Goal: Task Accomplishment & Management: Manage account settings

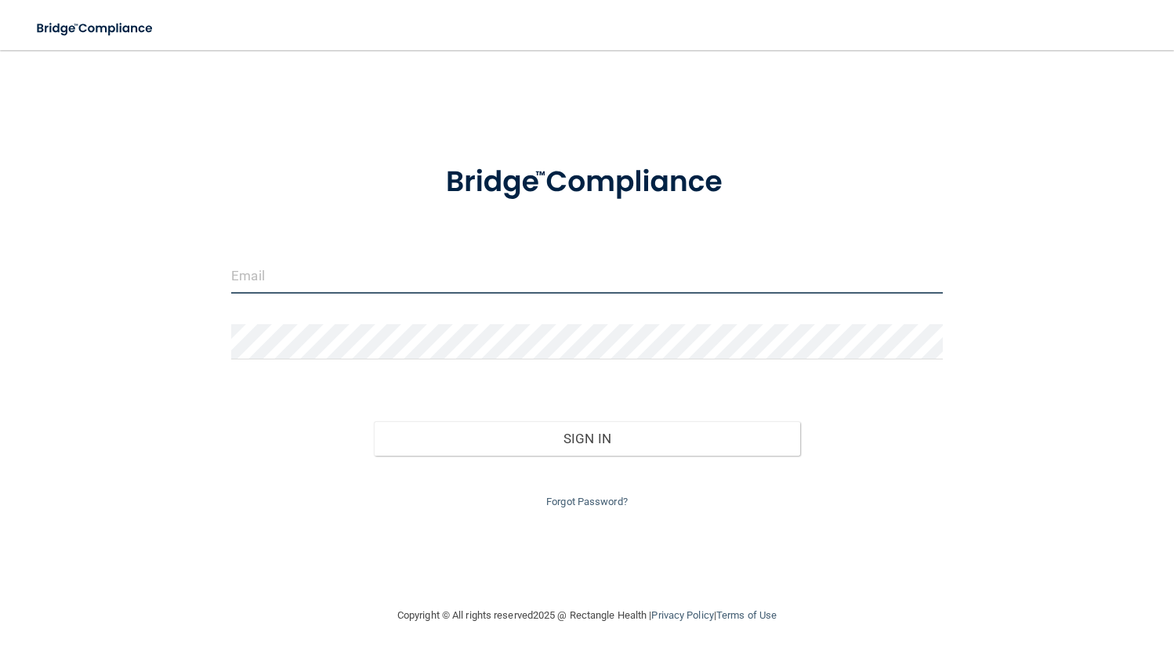
click at [411, 266] on input "email" at bounding box center [586, 276] width 711 height 35
type input "[EMAIL_ADDRESS][DOMAIN_NAME]"
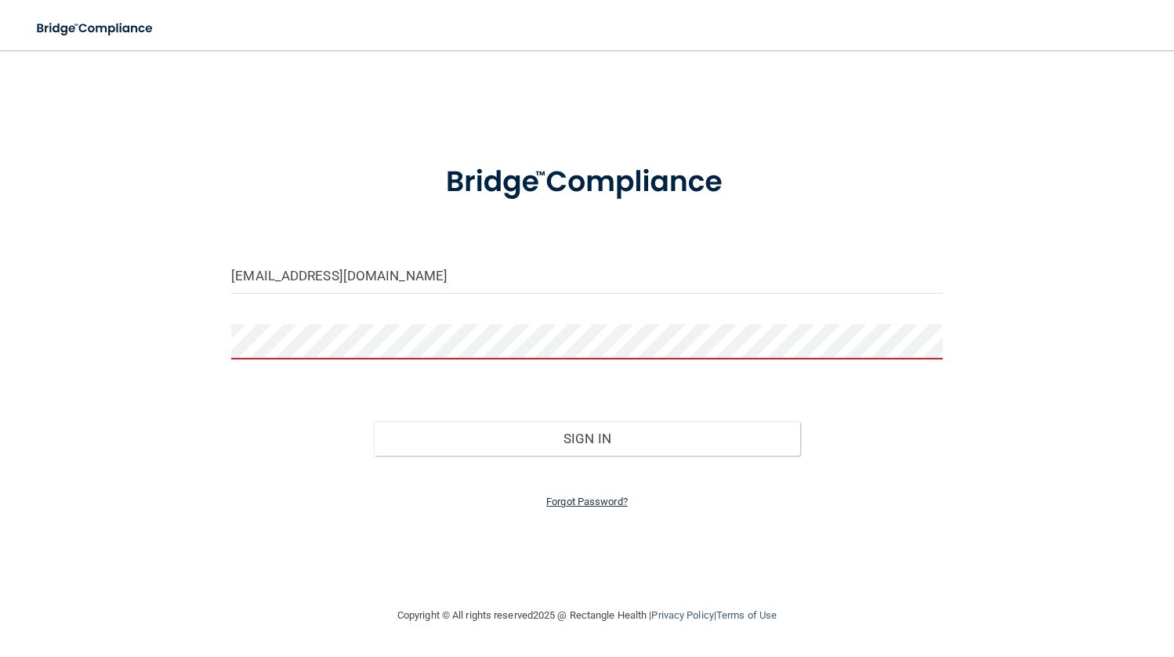
click at [592, 503] on link "Forgot Password?" at bounding box center [586, 502] width 81 height 12
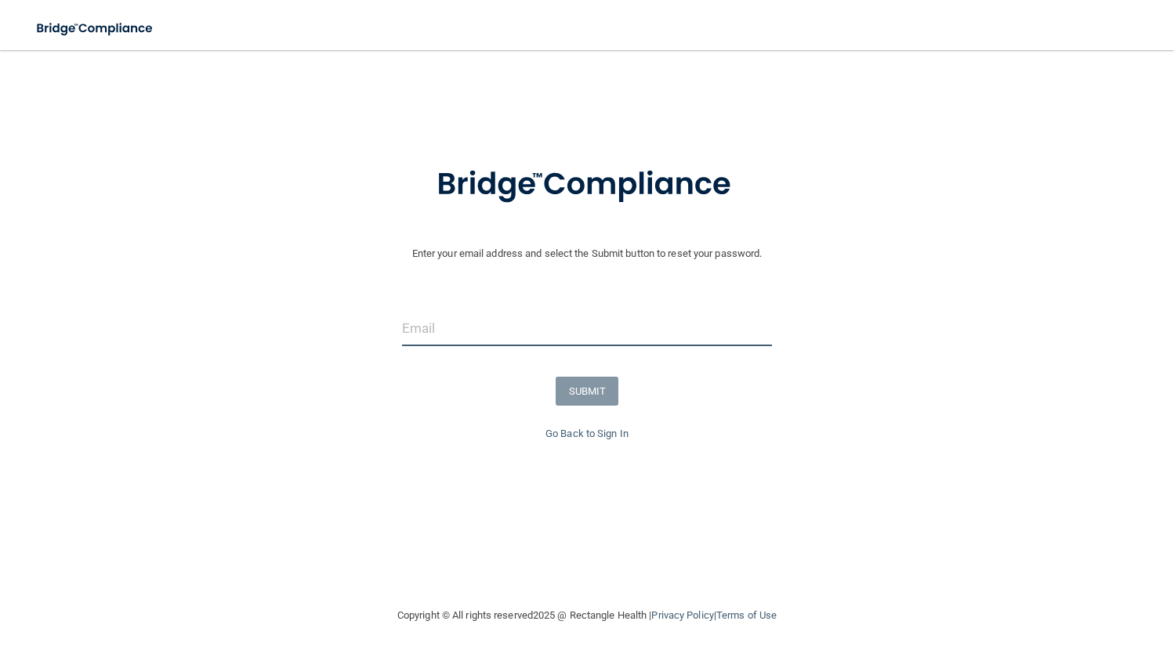
click at [443, 331] on input "email" at bounding box center [587, 328] width 371 height 35
type input "[EMAIL_ADDRESS][DOMAIN_NAME]"
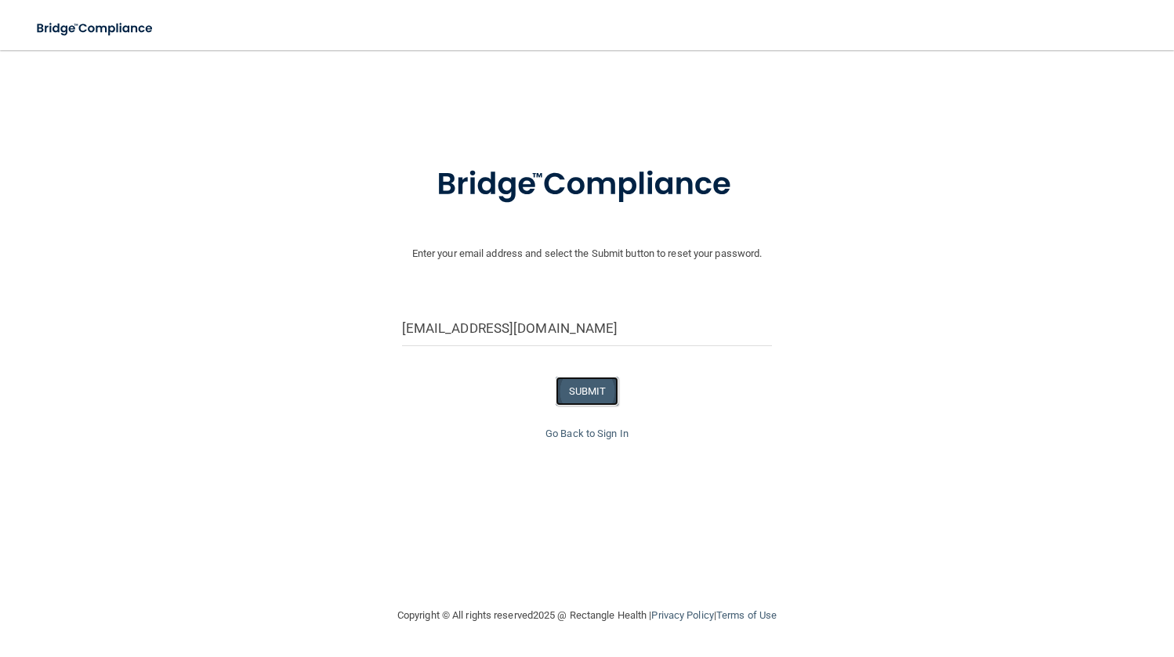
click at [579, 393] on button "SUBMIT" at bounding box center [586, 391] width 63 height 29
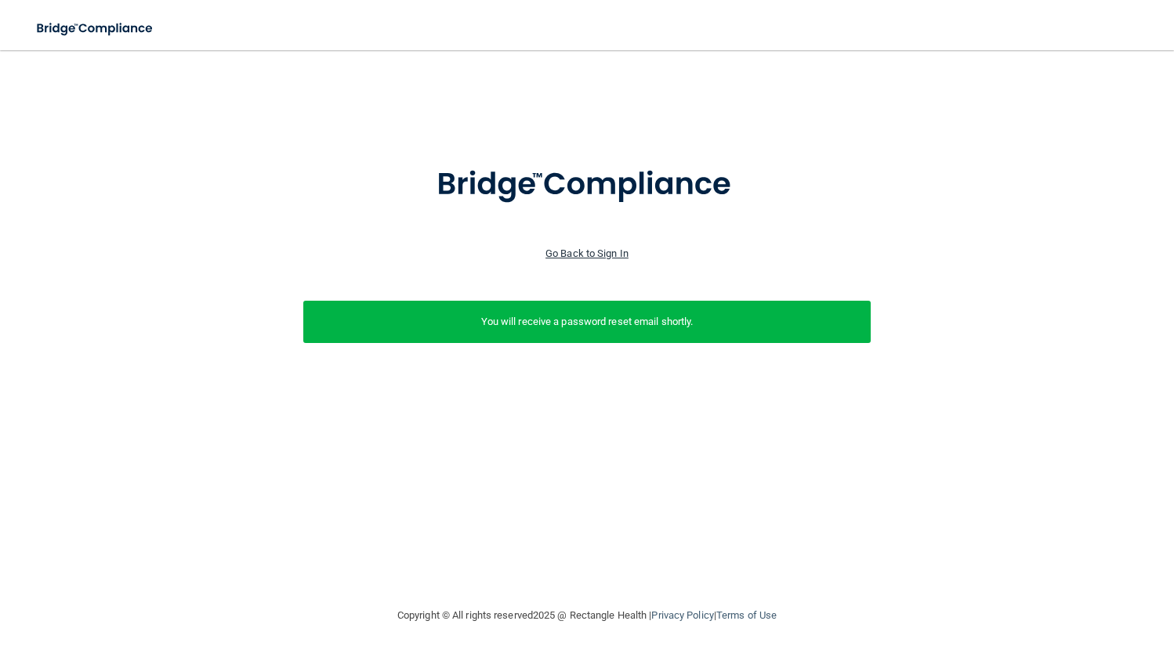
click at [587, 251] on link "Go Back to Sign In" at bounding box center [586, 254] width 83 height 12
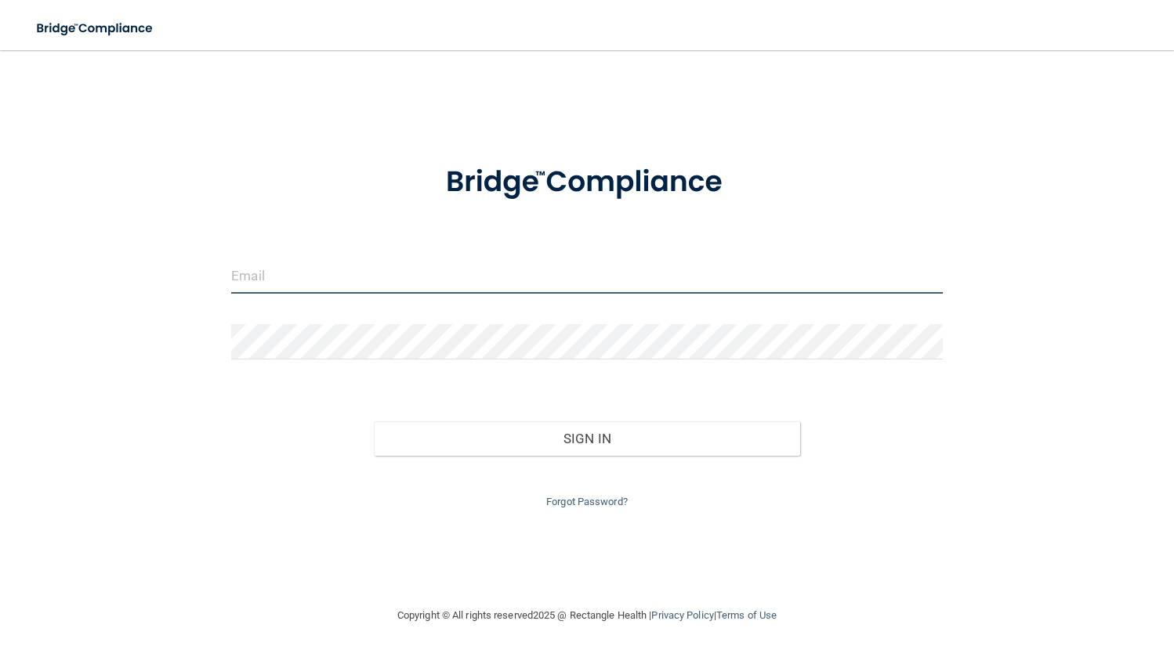
click at [252, 273] on input "email" at bounding box center [586, 276] width 711 height 35
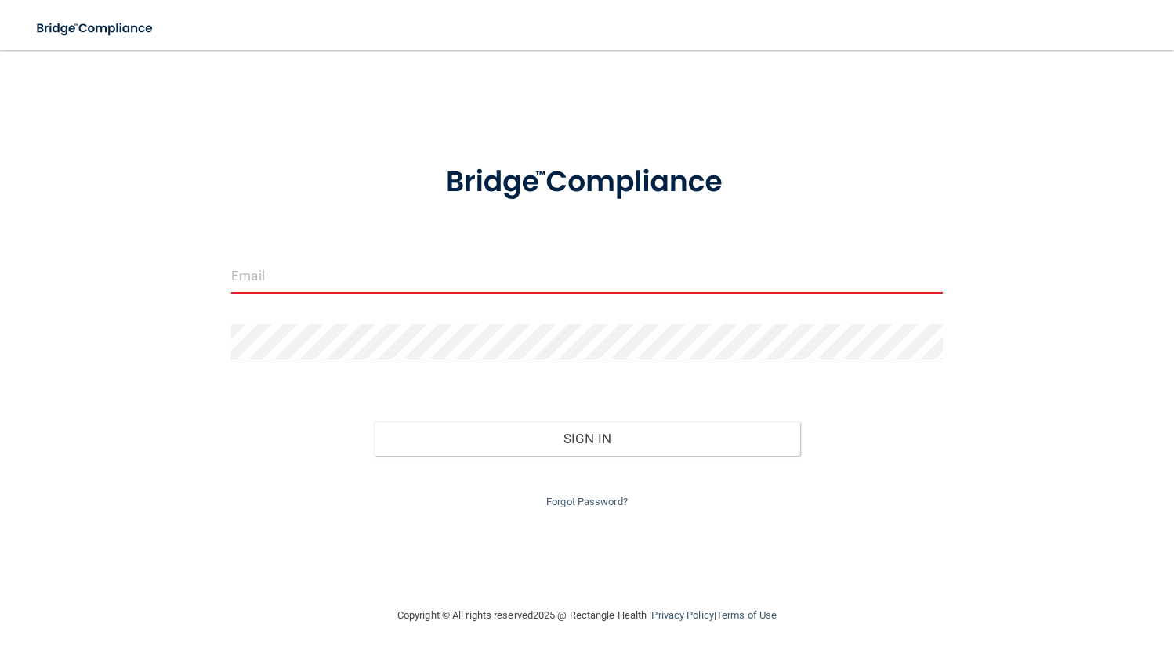
click at [285, 279] on input "email" at bounding box center [586, 276] width 711 height 35
